Goal: Information Seeking & Learning: Find specific page/section

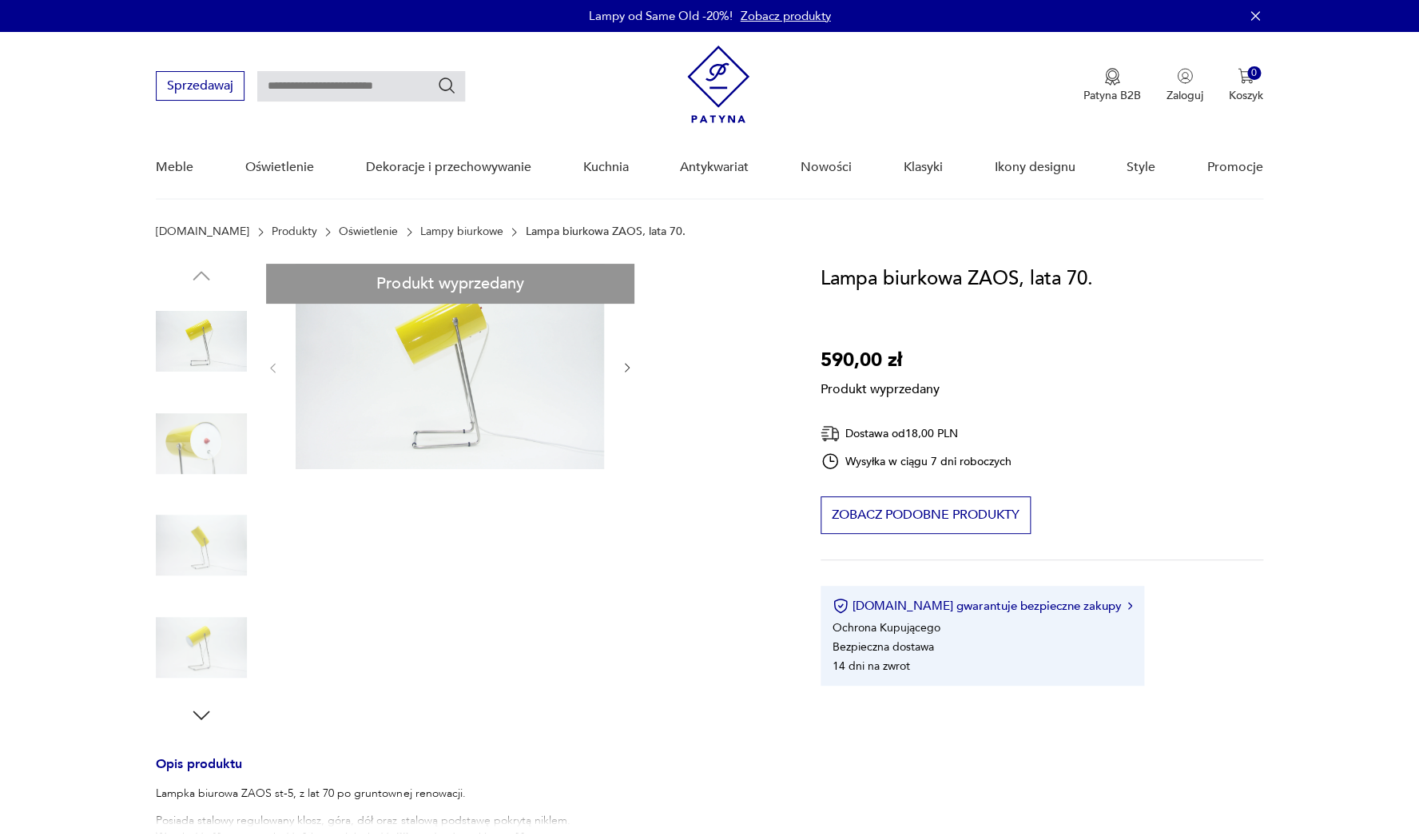
click at [189, 440] on div "Produkt wyprzedany Opis produktu Lampka biurowa ZAOS st-5, z lat 70 po gruntown…" at bounding box center [468, 656] width 626 height 785
click at [213, 440] on div "Produkt wyprzedany Opis produktu Lampka biurowa ZAOS st-5, z lat 70 po gruntown…" at bounding box center [468, 656] width 626 height 785
drag, startPoint x: 625, startPoint y: 366, endPoint x: 528, endPoint y: 385, distance: 98.8
click at [626, 365] on div "Produkt wyprzedany Opis produktu Lampka biurowa ZAOS st-5, z lat 70 po gruntown…" at bounding box center [468, 656] width 626 height 785
drag, startPoint x: 465, startPoint y: 422, endPoint x: 390, endPoint y: 466, distance: 87.0
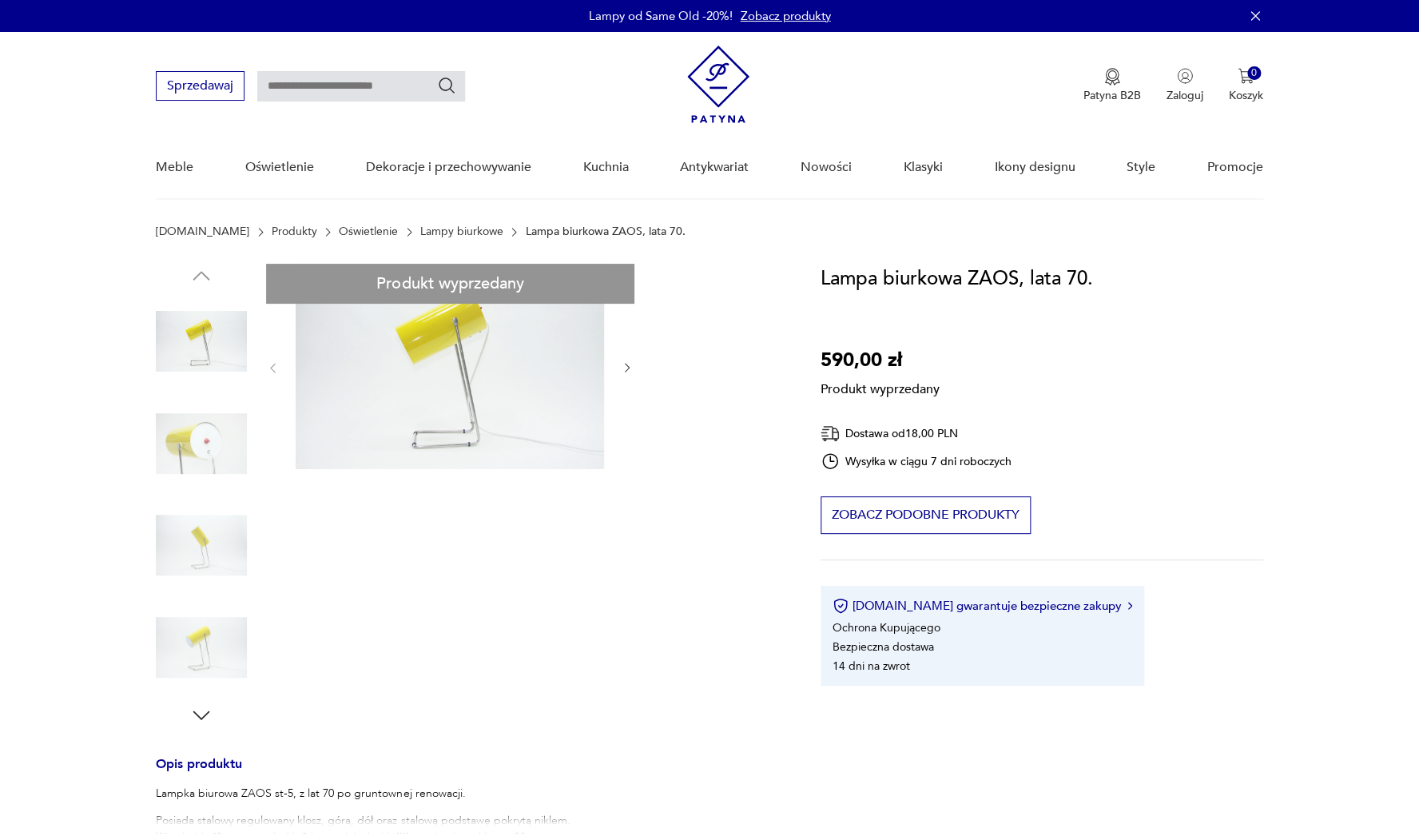
click at [463, 422] on div "Produkt wyprzedany Opis produktu Lampka biurowa ZAOS st-5, z lat 70 po gruntown…" at bounding box center [468, 656] width 626 height 785
drag, startPoint x: 198, startPoint y: 536, endPoint x: 189, endPoint y: 555, distance: 21.0
click at [198, 536] on div "Produkt wyprzedany Opis produktu Lampka biurowa ZAOS st-5, z lat 70 po gruntown…" at bounding box center [468, 656] width 626 height 785
click at [196, 710] on div "Produkt wyprzedany Opis produktu Lampka biurowa ZAOS st-5, z lat 70 po gruntown…" at bounding box center [468, 656] width 626 height 785
click at [228, 340] on div "Produkt wyprzedany Opis produktu Lampka biurowa ZAOS st-5, z lat 70 po gruntown…" at bounding box center [468, 656] width 626 height 785
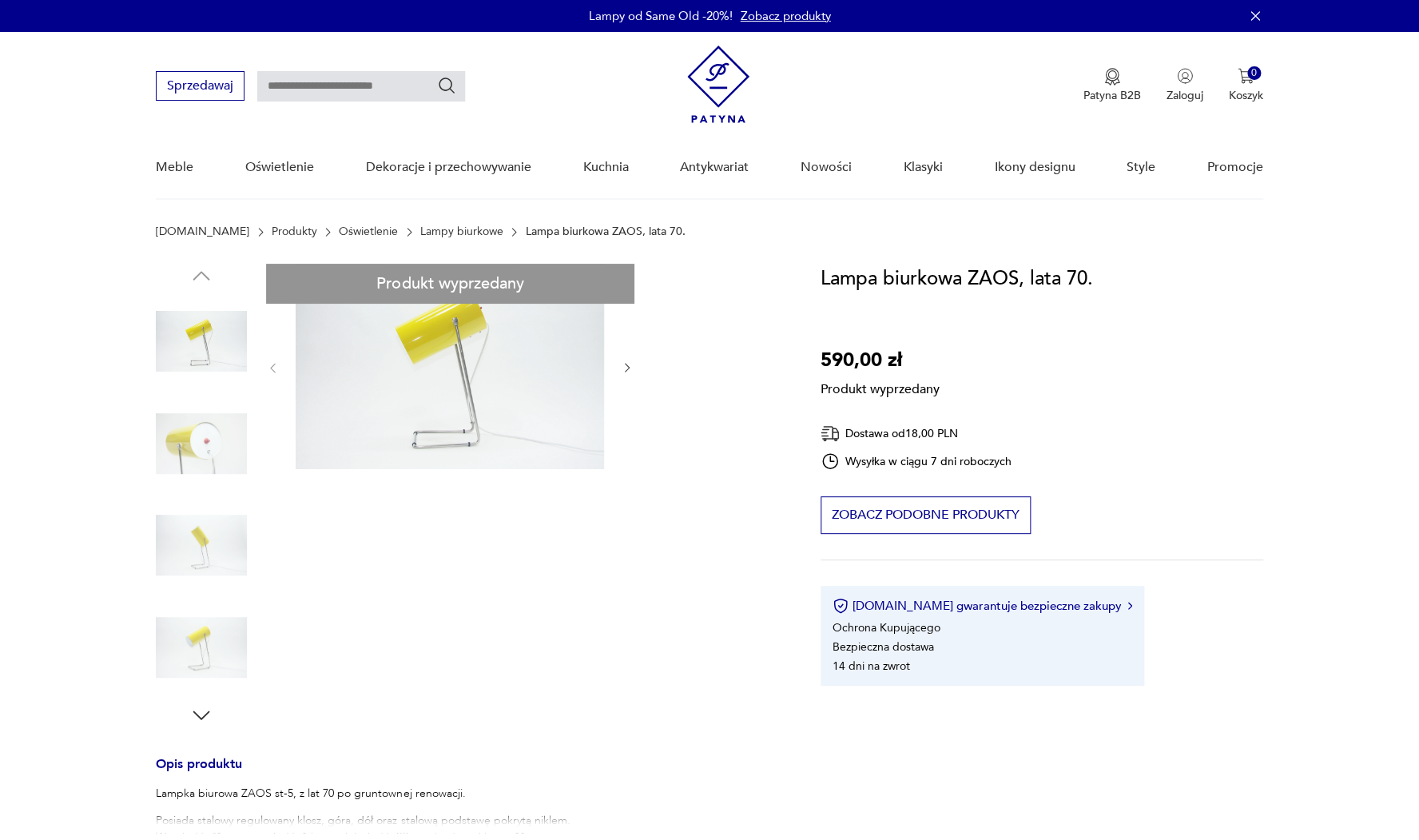
click at [721, 85] on img at bounding box center [719, 84] width 62 height 78
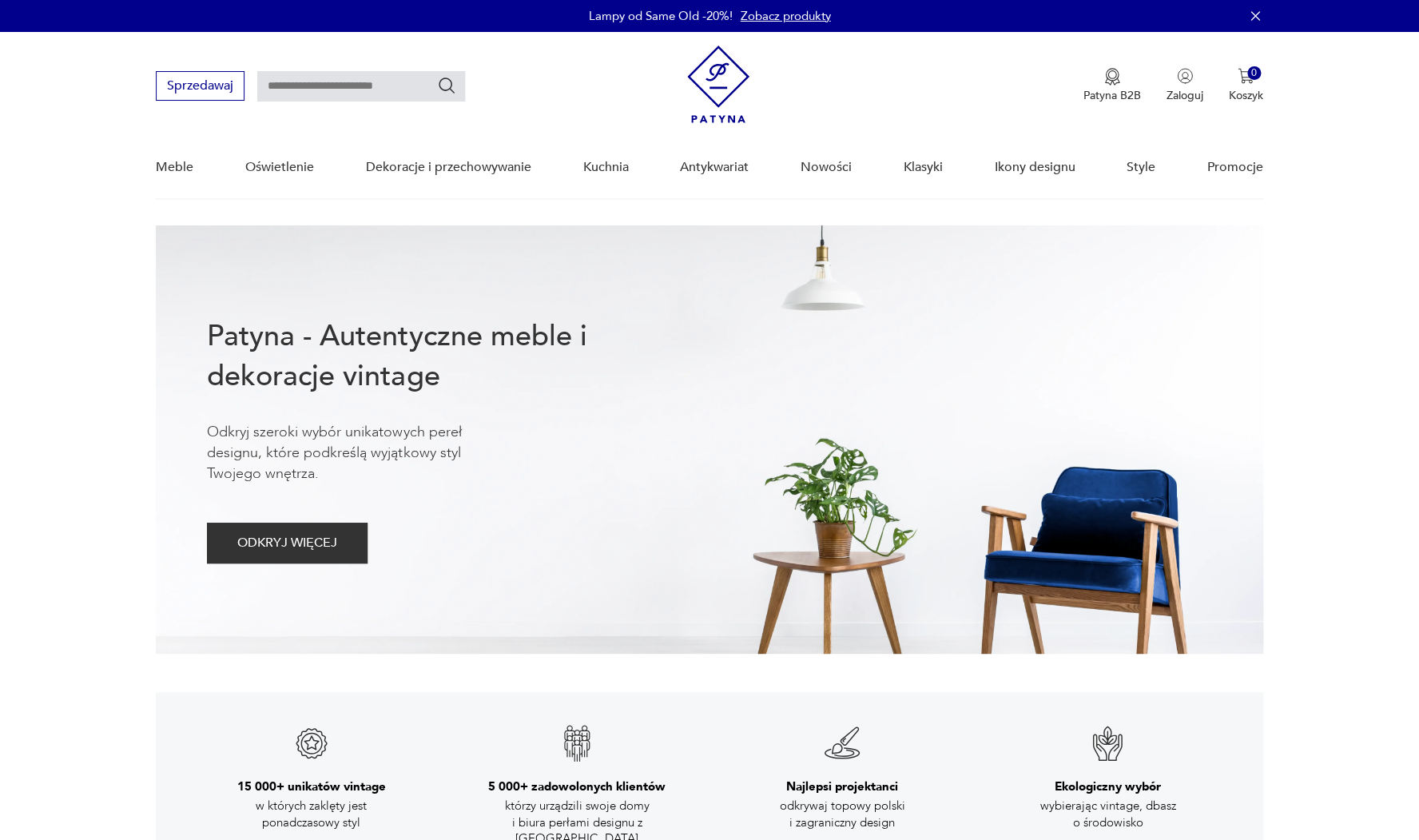
click at [321, 87] on input "text" at bounding box center [361, 86] width 208 height 30
type input "****"
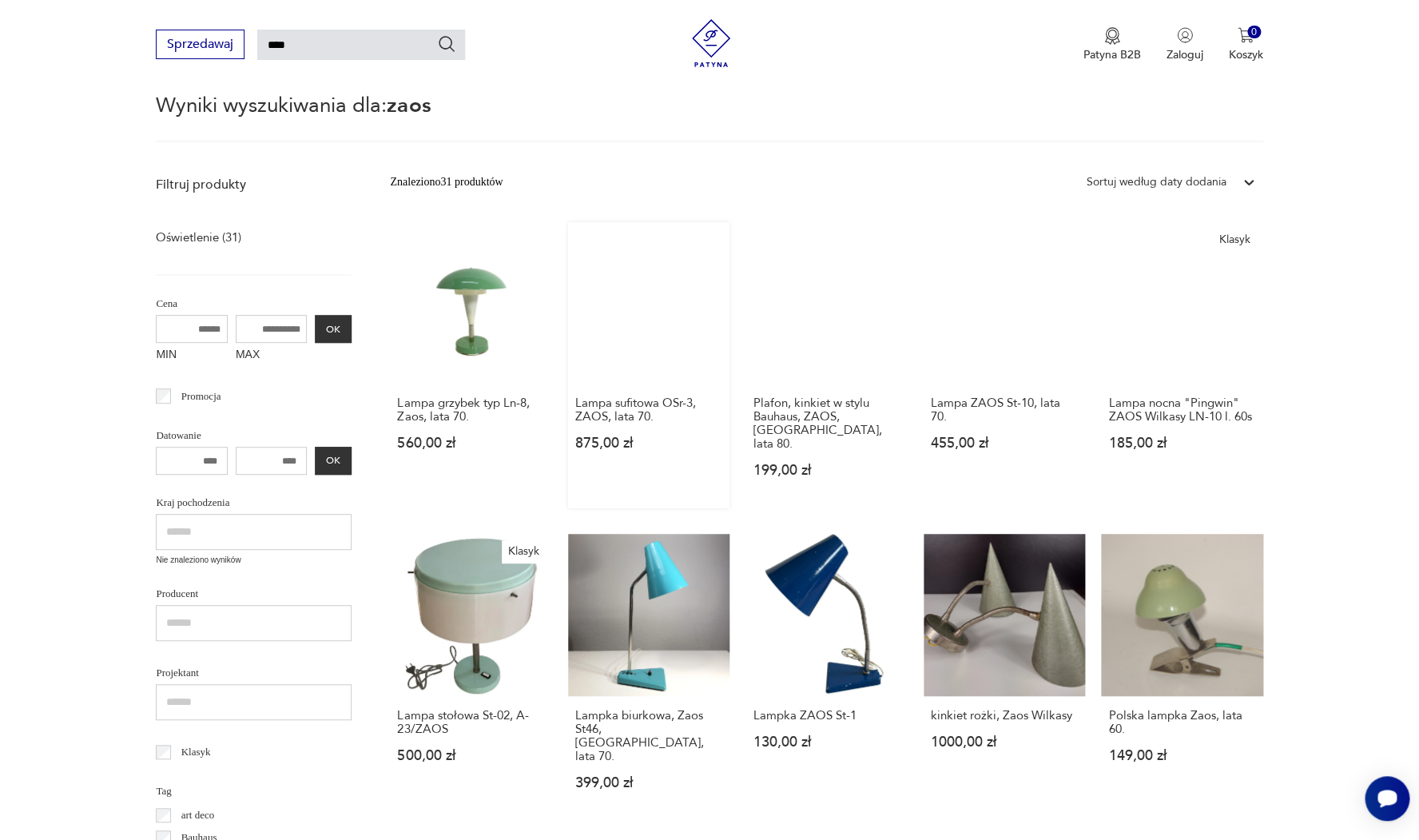
scroll to position [111, 0]
